Goal: Task Accomplishment & Management: Use online tool/utility

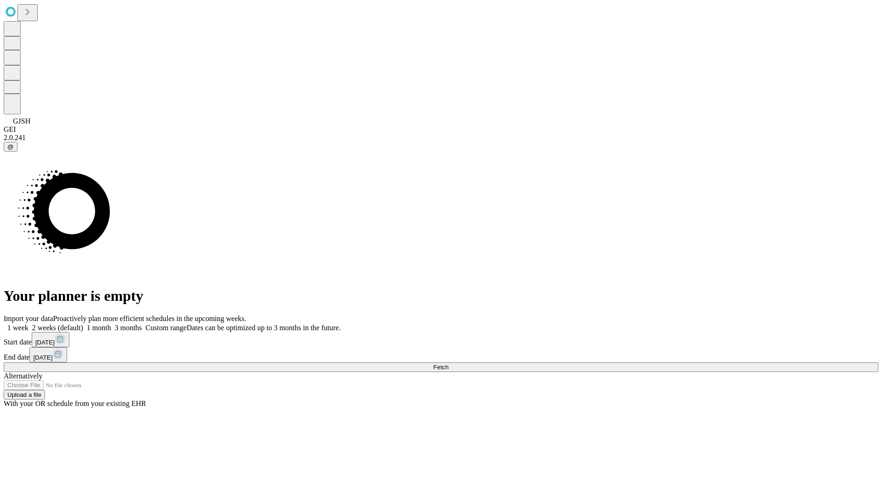
click at [448, 364] on span "Fetch" at bounding box center [440, 367] width 15 height 7
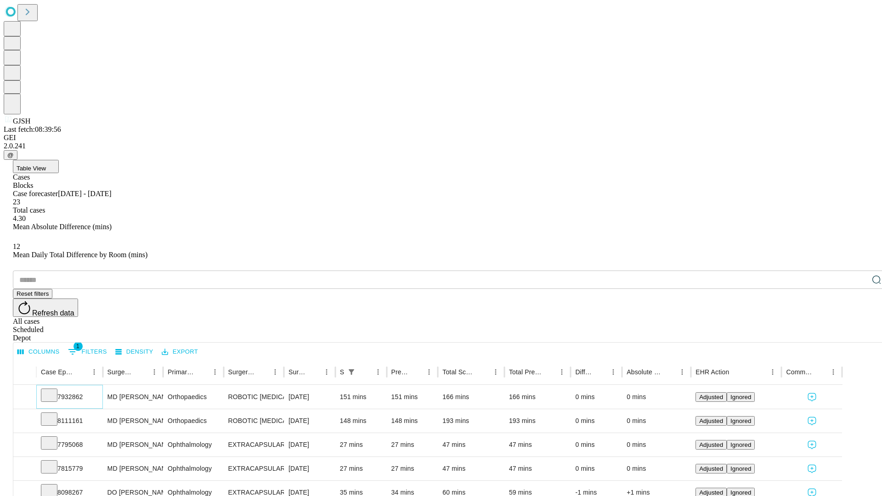
click at [54, 390] on icon at bounding box center [49, 394] width 9 height 9
